Goal: Transaction & Acquisition: Purchase product/service

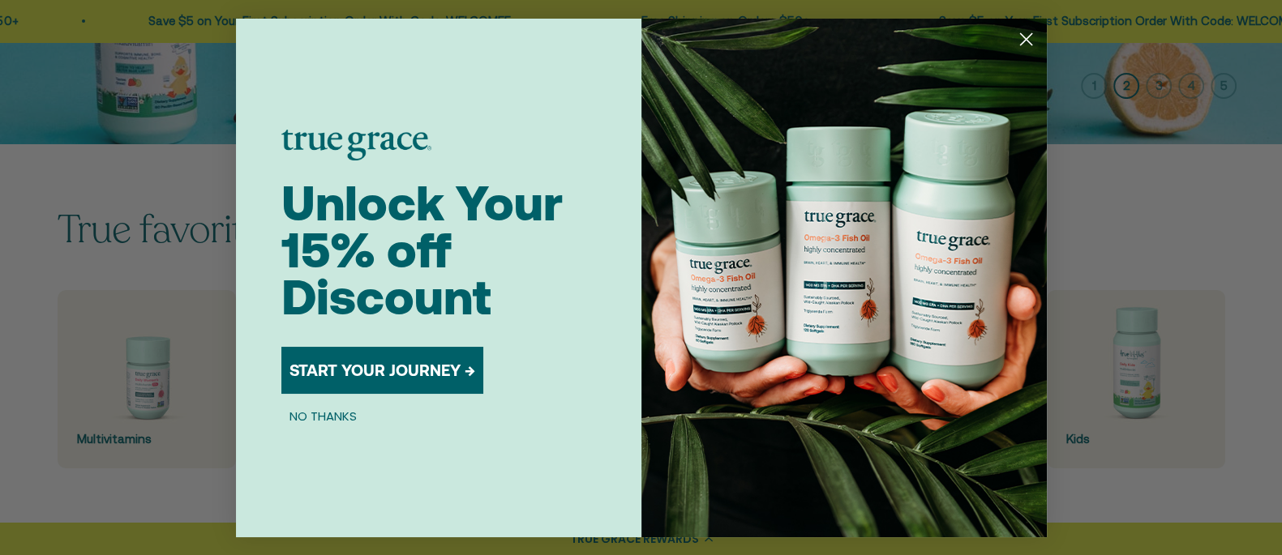
scroll to position [608, 0]
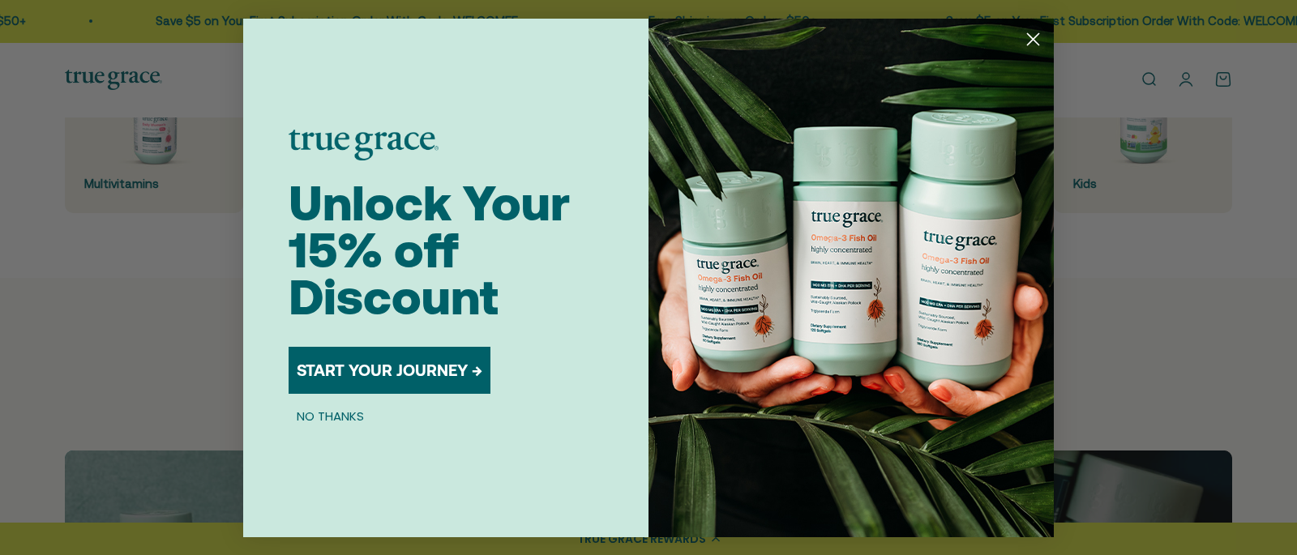
click at [1033, 36] on circle "Close dialog" at bounding box center [1033, 38] width 27 height 27
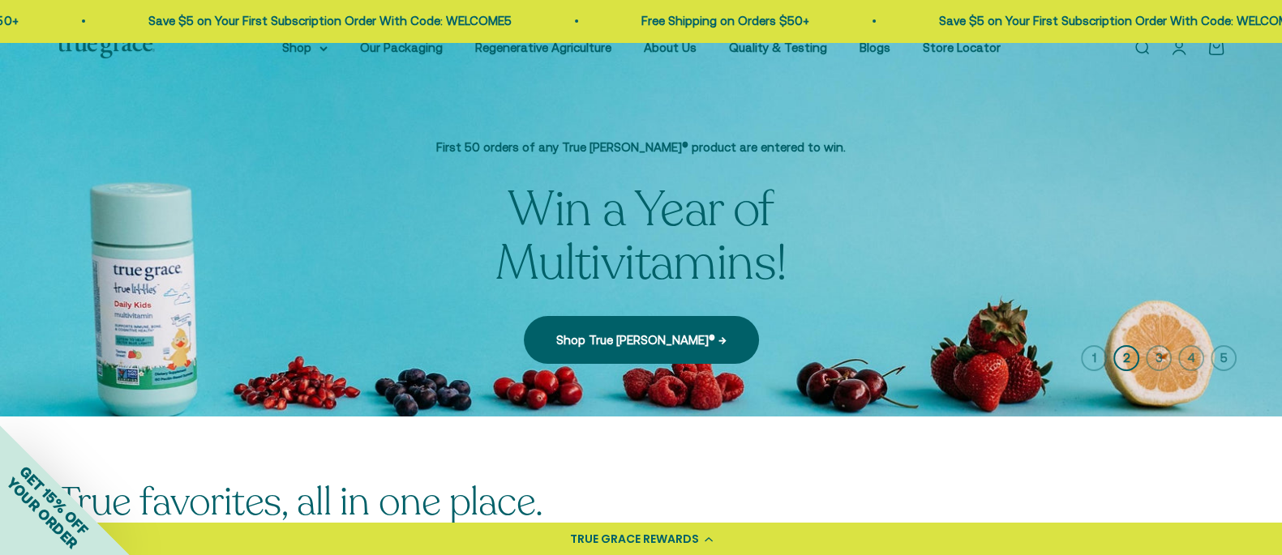
scroll to position [0, 0]
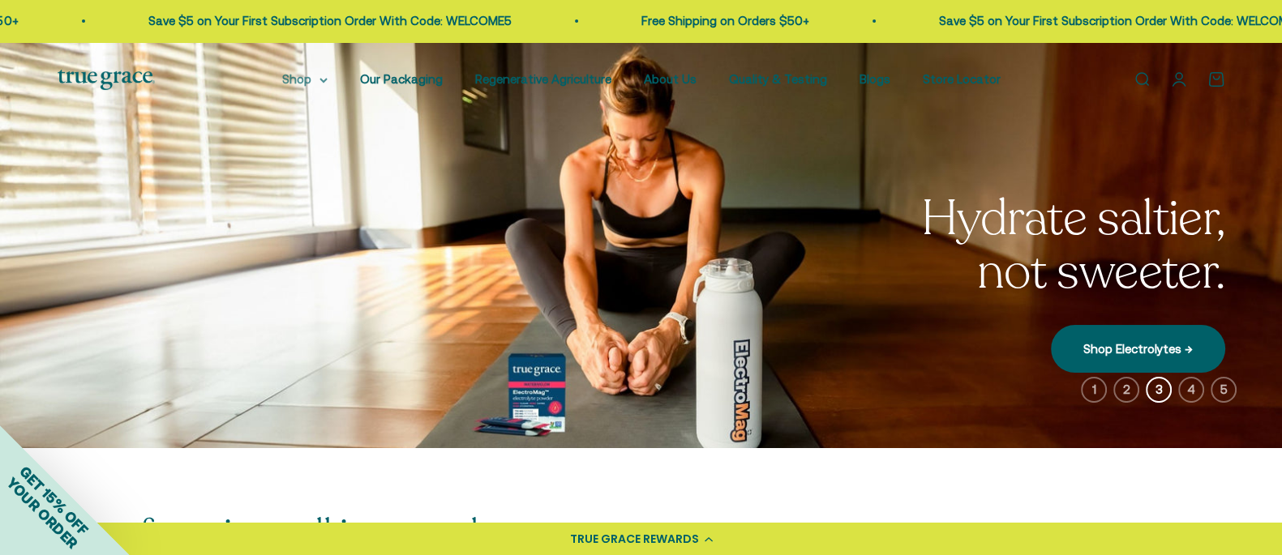
click at [312, 79] on summary "Shop" at bounding box center [304, 79] width 45 height 19
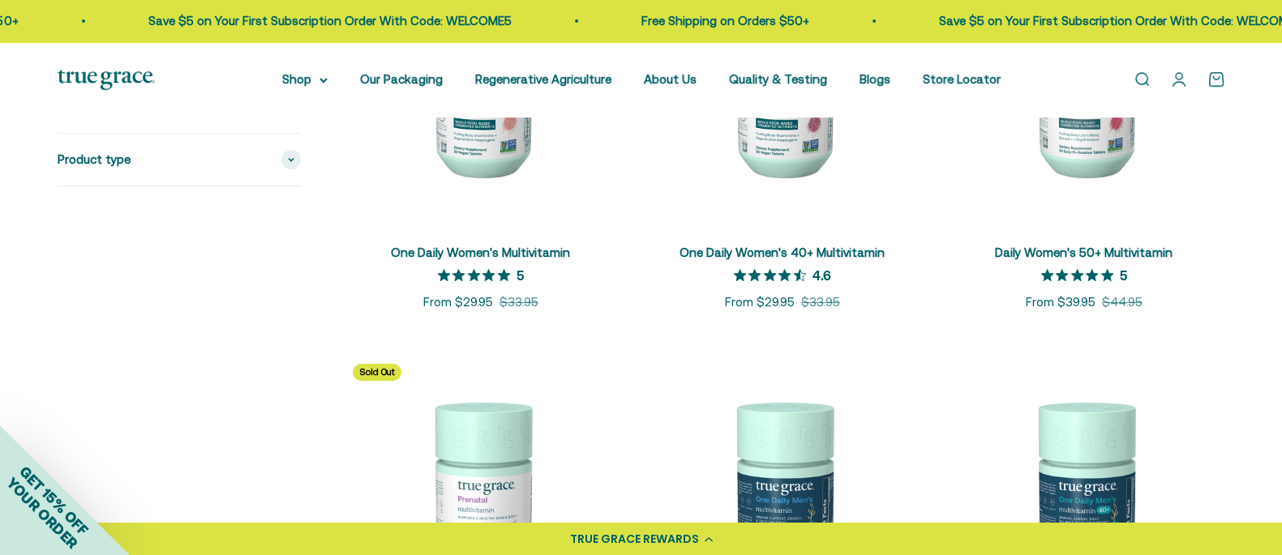
scroll to position [304, 0]
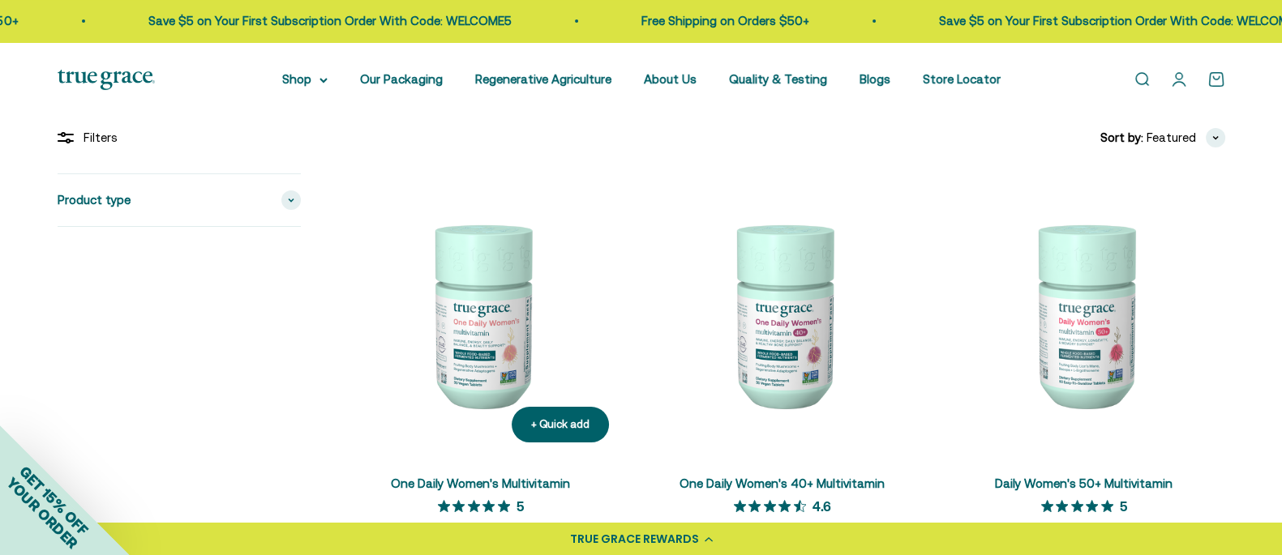
click at [469, 322] on img at bounding box center [481, 314] width 282 height 282
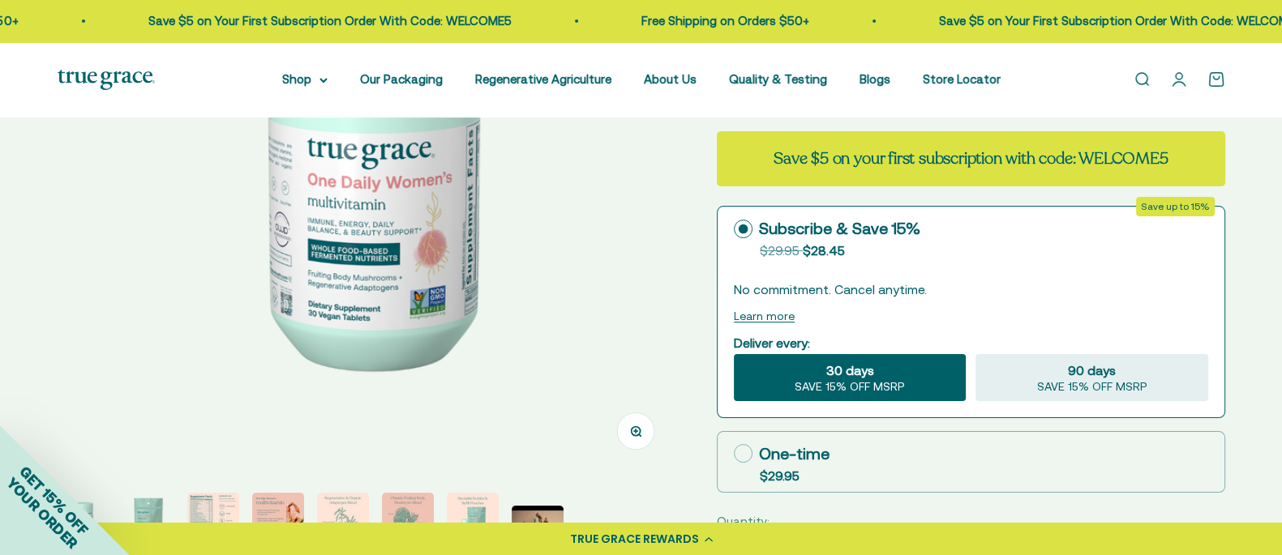
scroll to position [304, 0]
click at [752, 462] on icon at bounding box center [743, 452] width 19 height 19
click at [734, 453] on input "One-time $29.95" at bounding box center [733, 452] width 1 height 1
radio input "true"
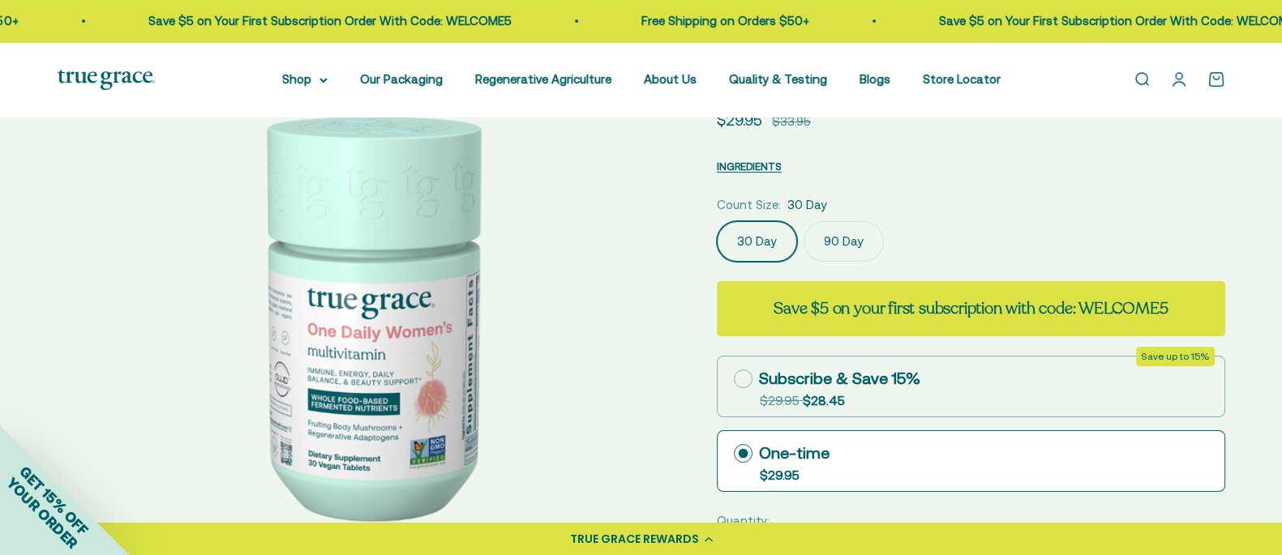
scroll to position [0, 0]
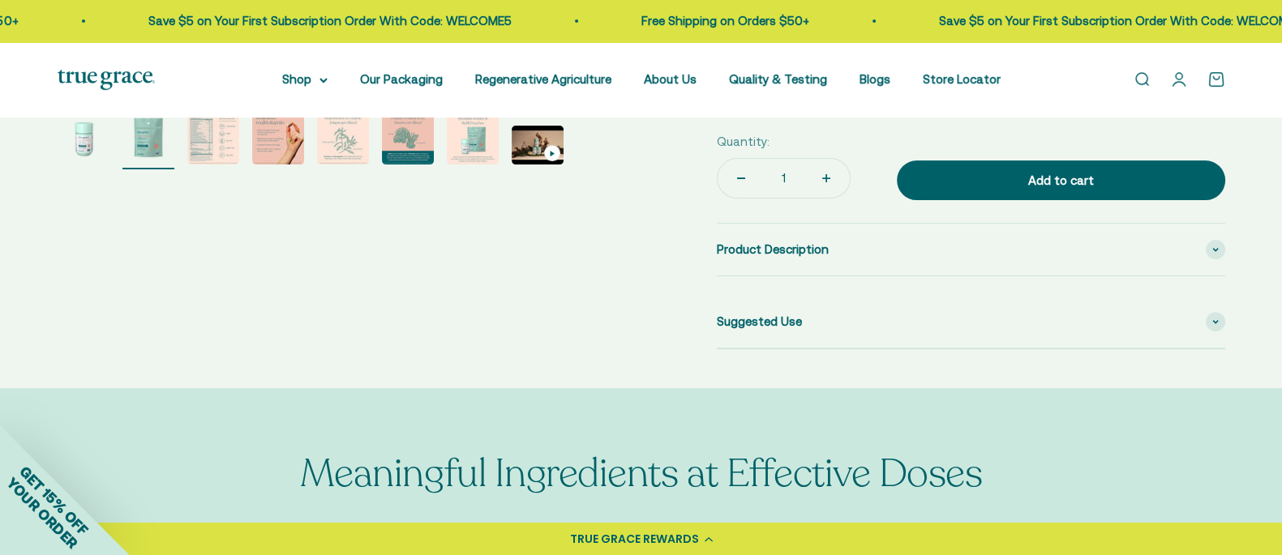
scroll to position [507, 0]
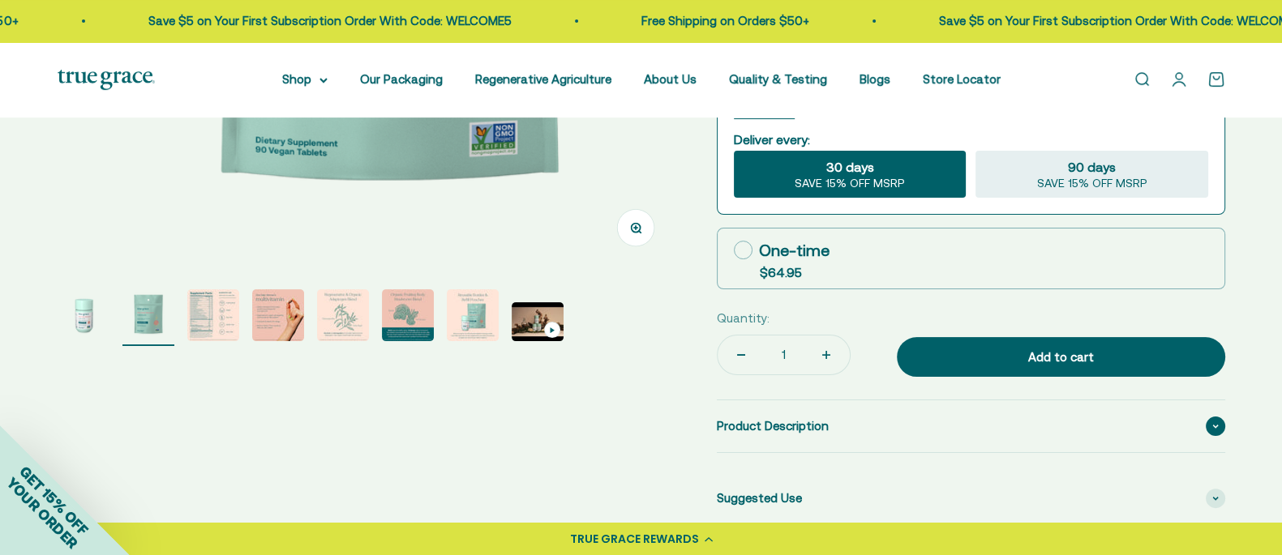
drag, startPoint x: 761, startPoint y: 265, endPoint x: 755, endPoint y: 272, distance: 9.2
click at [752, 259] on icon at bounding box center [743, 250] width 19 height 19
click at [734, 250] on input "One-time $64.95" at bounding box center [733, 250] width 1 height 1
radio input "true"
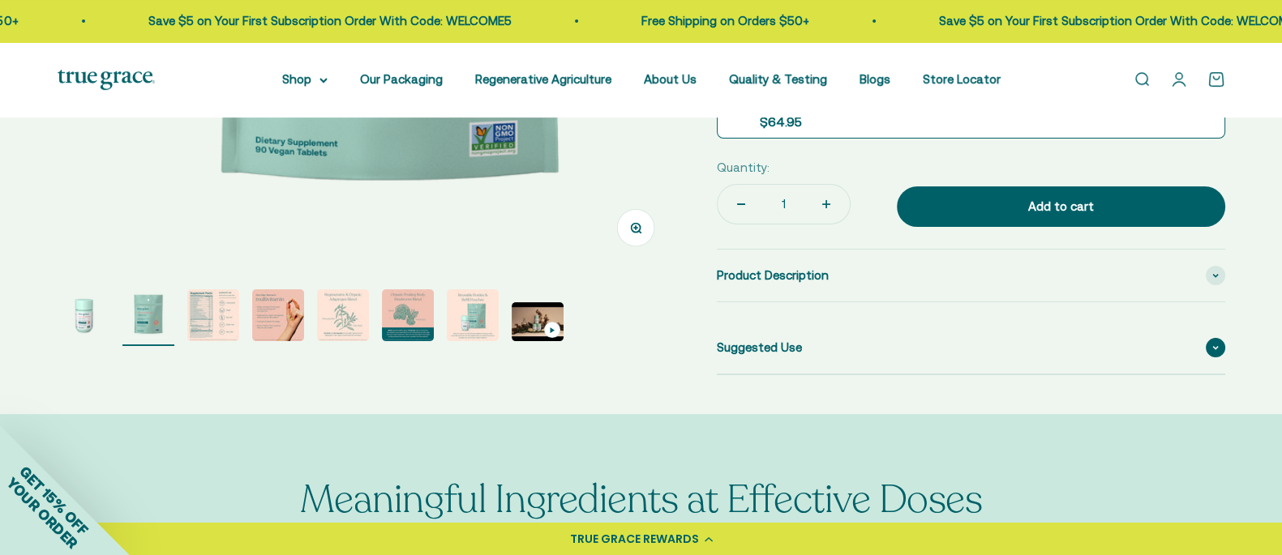
click at [1212, 350] on icon at bounding box center [1215, 347] width 6 height 5
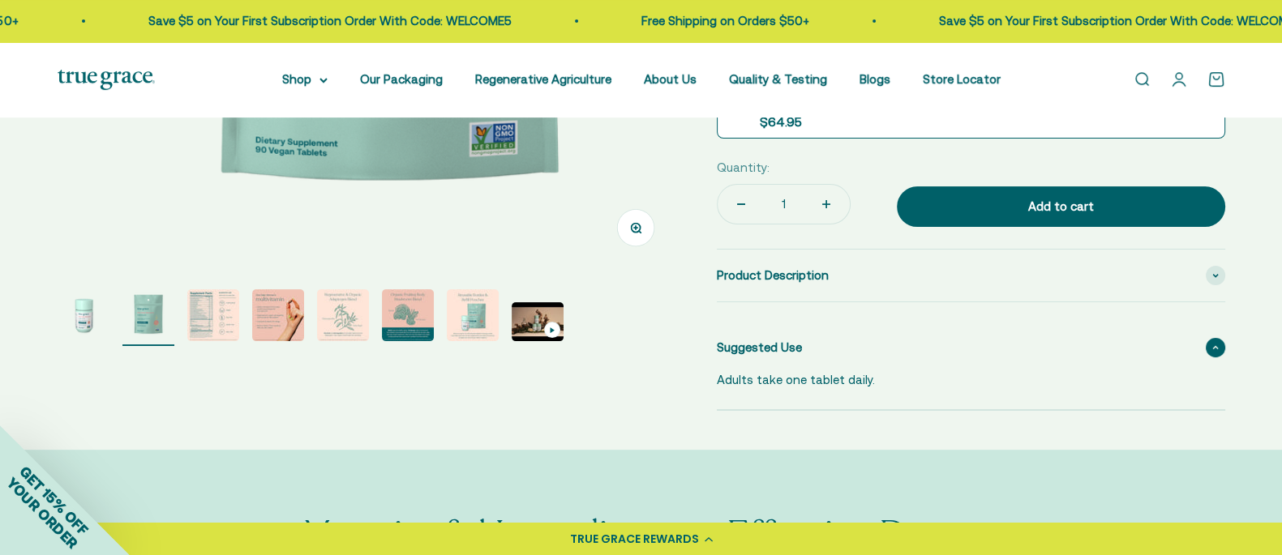
click at [1216, 350] on icon at bounding box center [1215, 347] width 6 height 5
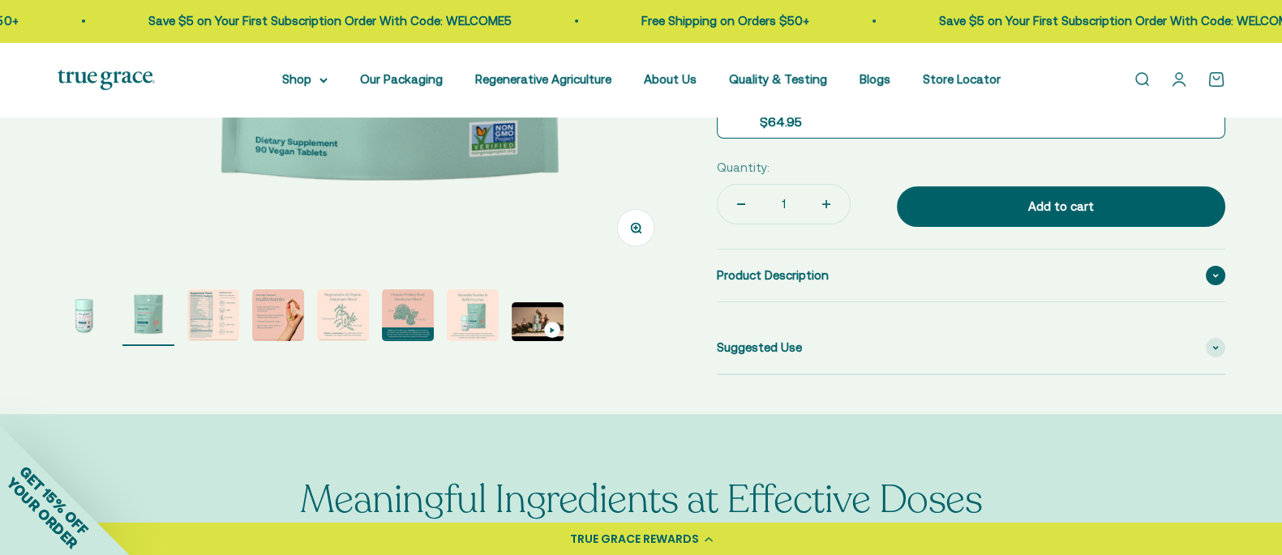
click at [1208, 285] on span at bounding box center [1214, 275] width 19 height 19
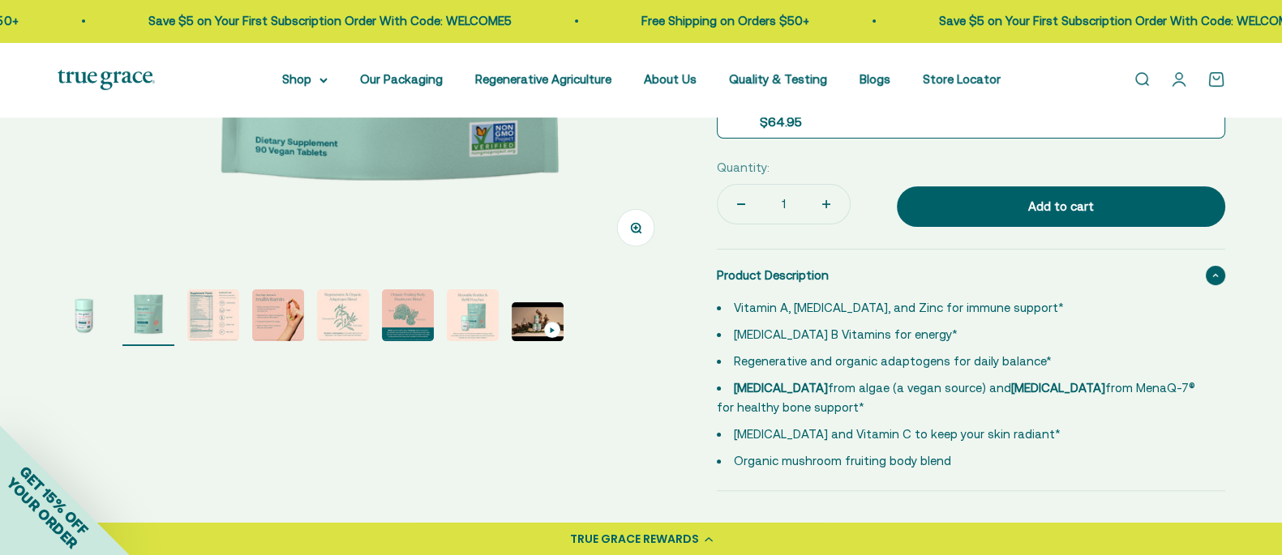
drag, startPoint x: 1211, startPoint y: 286, endPoint x: 1202, endPoint y: 291, distance: 10.2
click at [1209, 285] on span at bounding box center [1214, 275] width 19 height 19
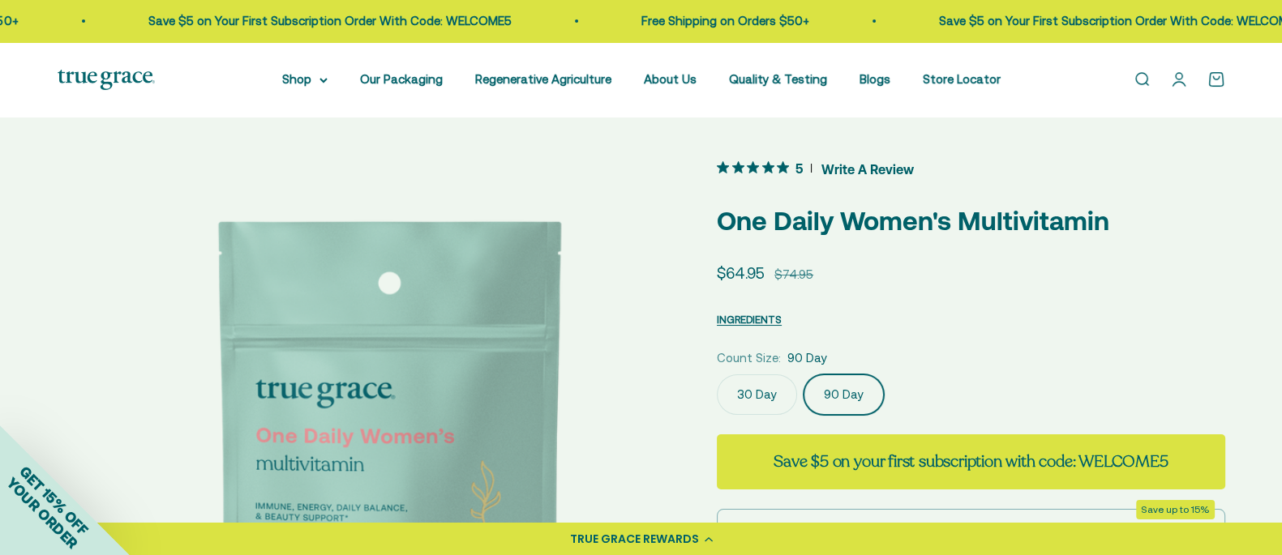
scroll to position [0, 0]
